Goal: Task Accomplishment & Management: Use online tool/utility

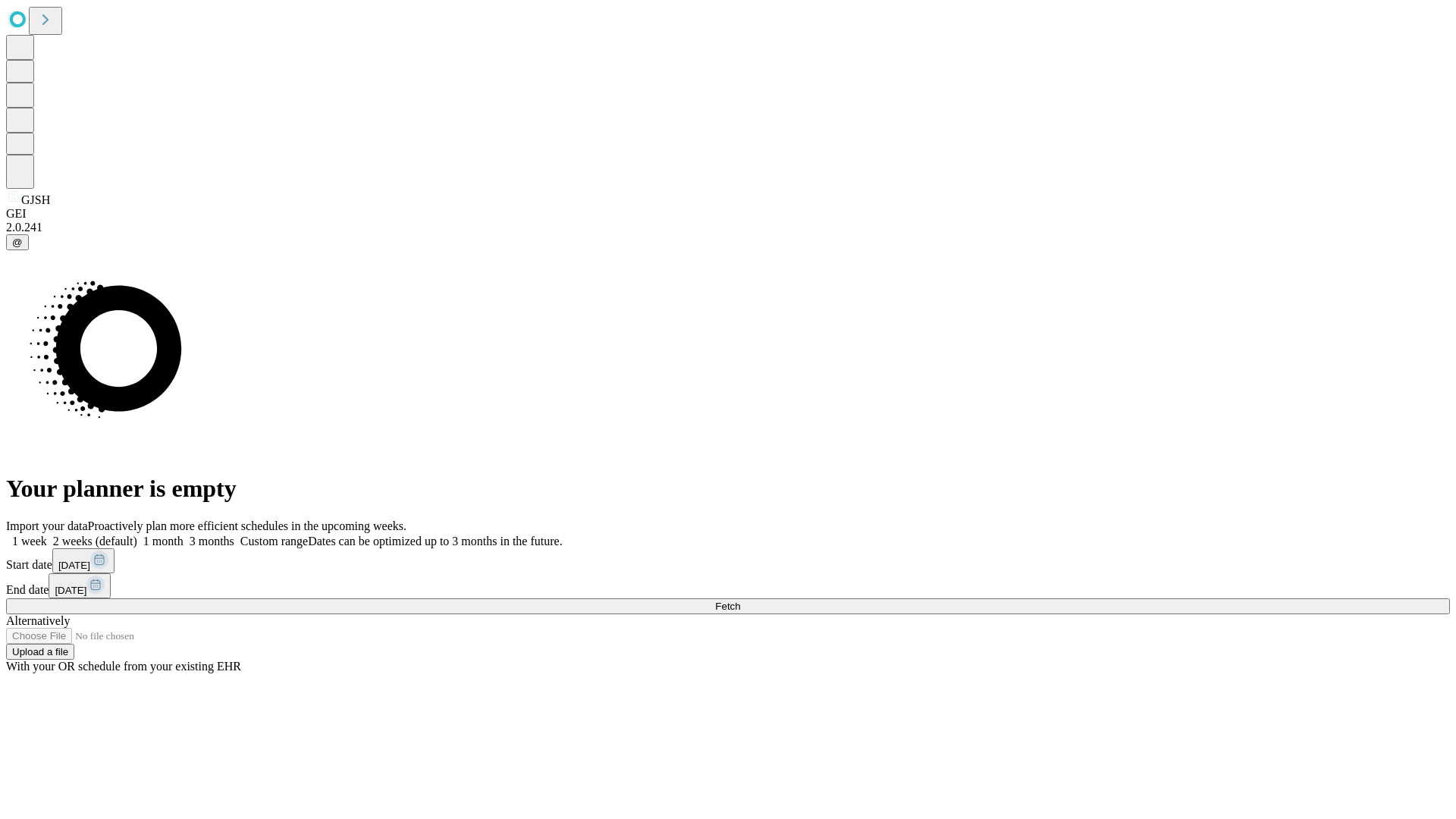
click at [740, 600] on span "Fetch" at bounding box center [728, 605] width 25 height 11
